Goal: Information Seeking & Learning: Learn about a topic

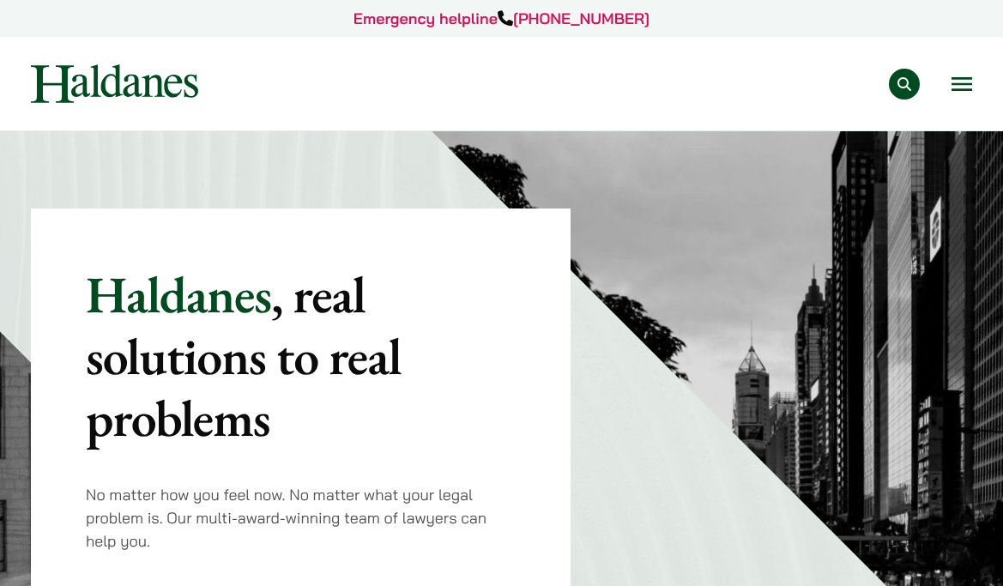
click at [949, 88] on div "Practice Areas Antitrust and Competition Law Civil Litigation & Dispute Resolut…" at bounding box center [599, 84] width 745 height 31
click at [968, 77] on button "Open menu" at bounding box center [962, 84] width 21 height 14
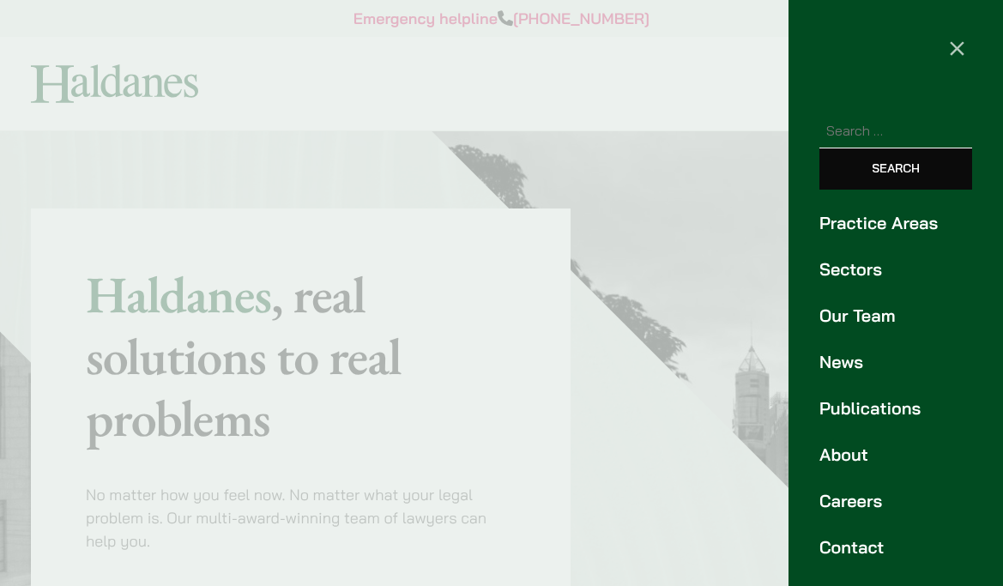
scroll to position [45, 0]
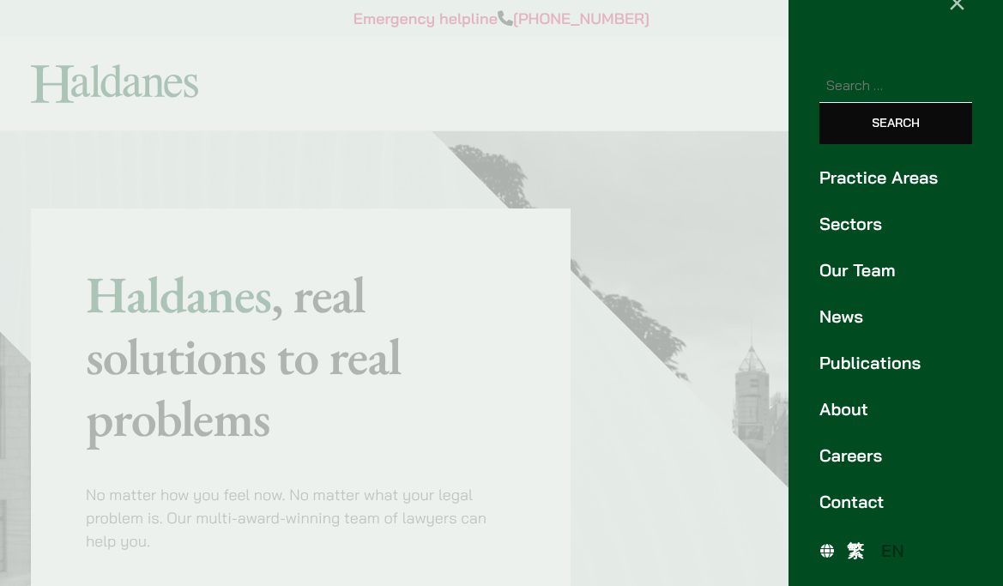
click at [866, 456] on link "Careers" at bounding box center [895, 456] width 153 height 26
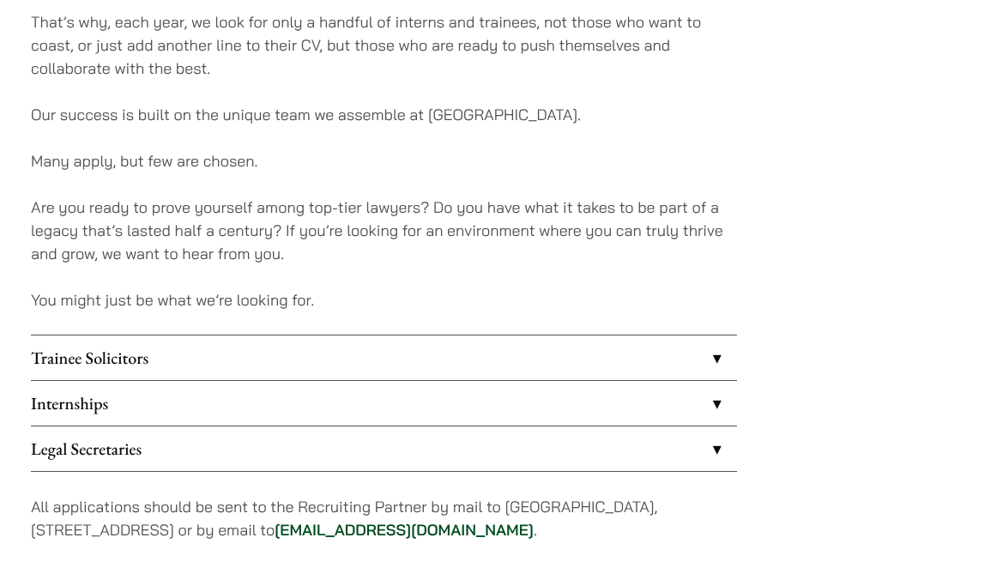
scroll to position [1310, 0]
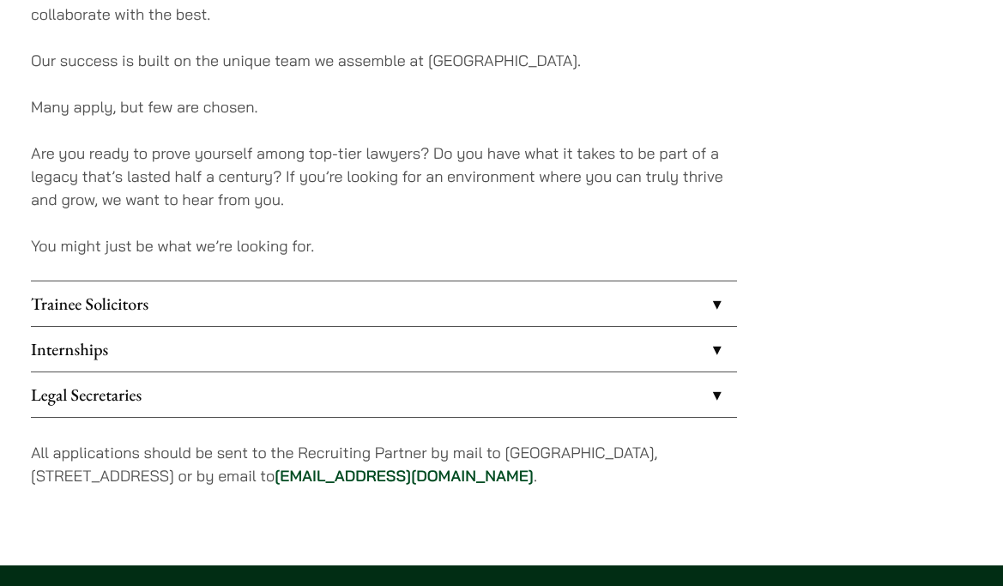
click at [707, 289] on link "Trainee Solicitors" at bounding box center [384, 303] width 706 height 45
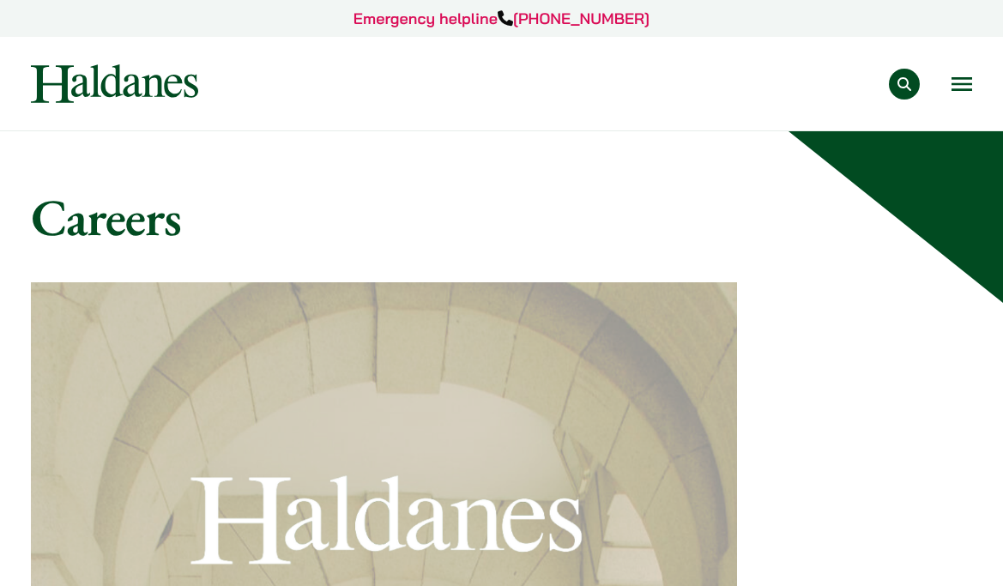
click at [964, 80] on button "Open menu" at bounding box center [962, 84] width 21 height 14
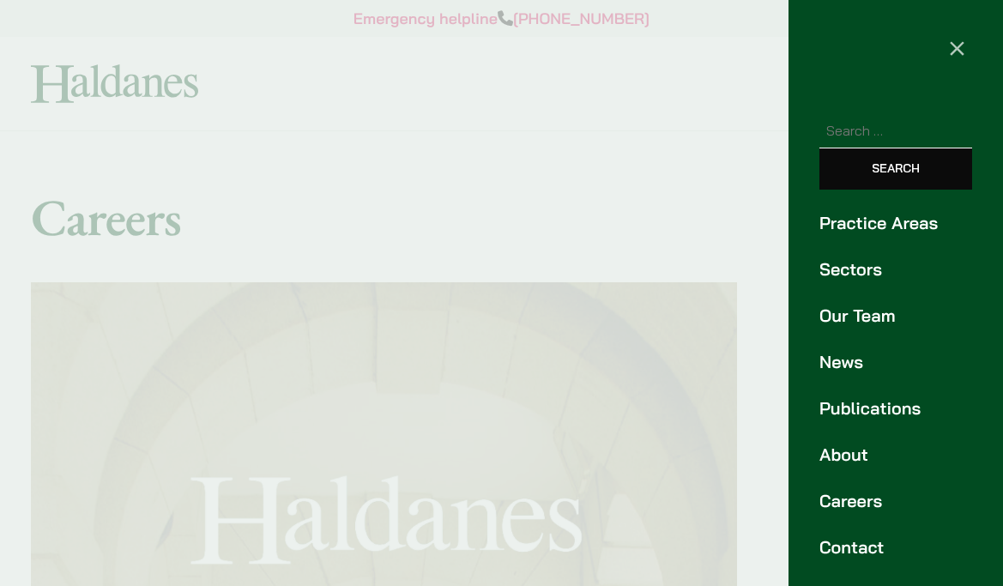
scroll to position [45, 0]
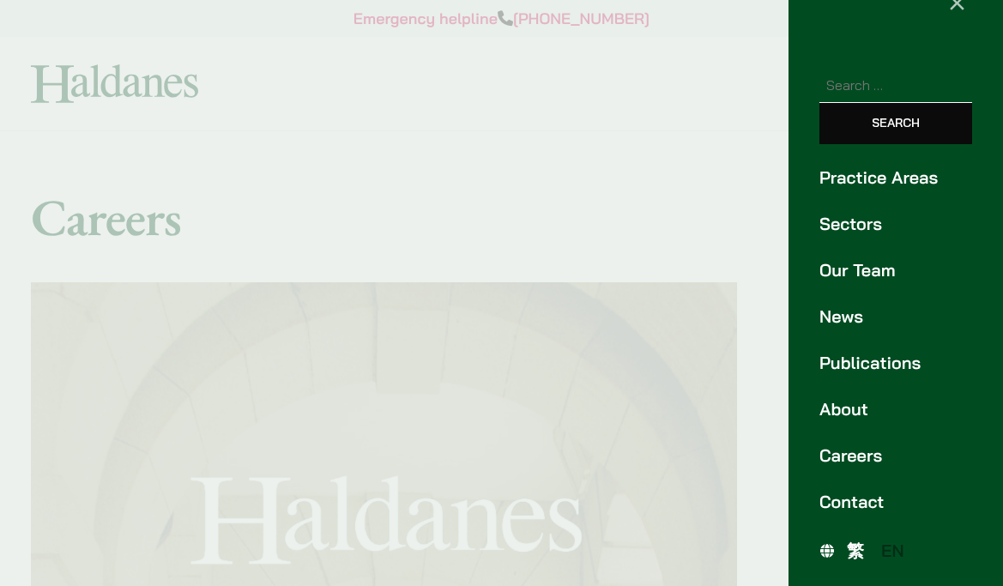
click at [843, 462] on link "Careers" at bounding box center [895, 456] width 153 height 26
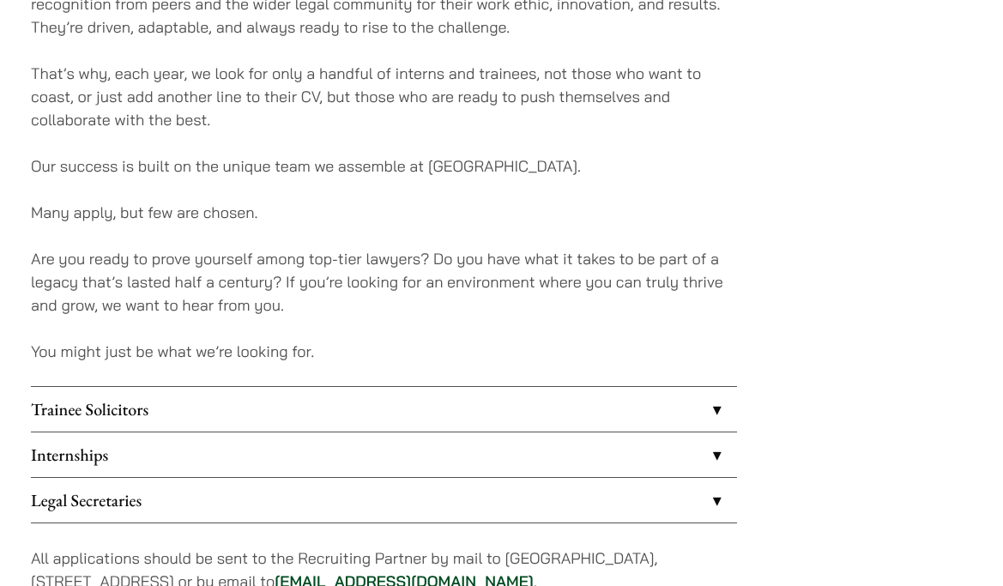
scroll to position [1360, 0]
